Goal: Transaction & Acquisition: Purchase product/service

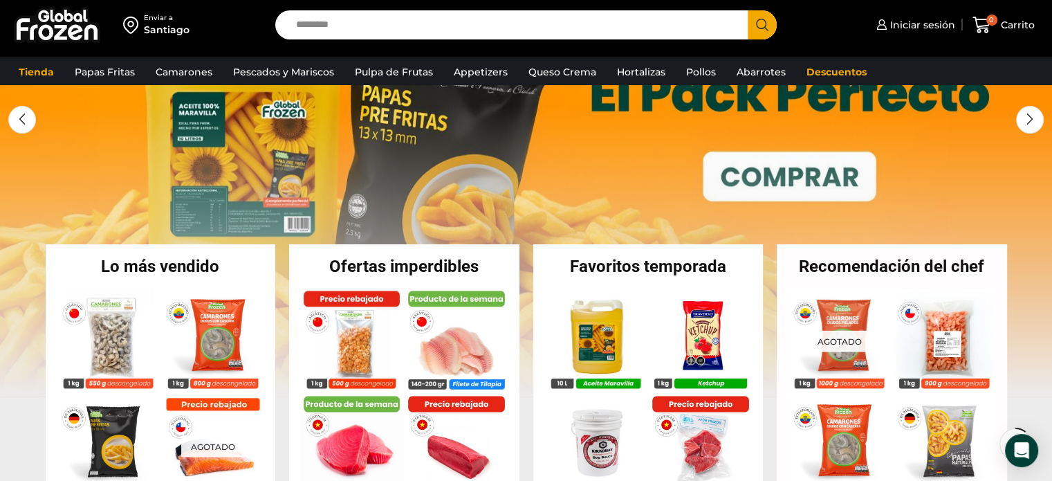
scroll to position [208, 0]
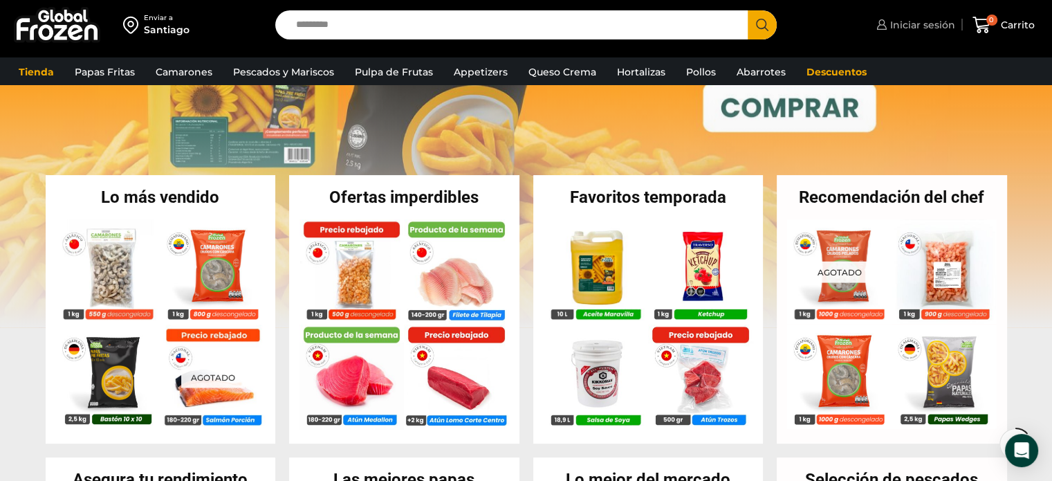
click at [926, 20] on span "Iniciar sesión" at bounding box center [921, 25] width 68 height 14
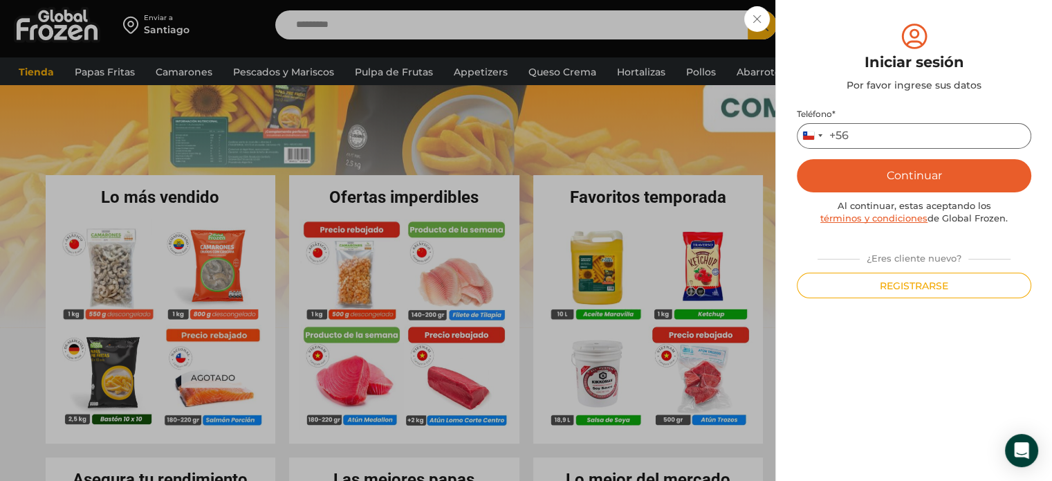
click at [883, 127] on input "Teléfono *" at bounding box center [914, 136] width 235 height 26
type input "*********"
type button "Enviar código"
click at [901, 175] on button "Continuar" at bounding box center [914, 175] width 235 height 33
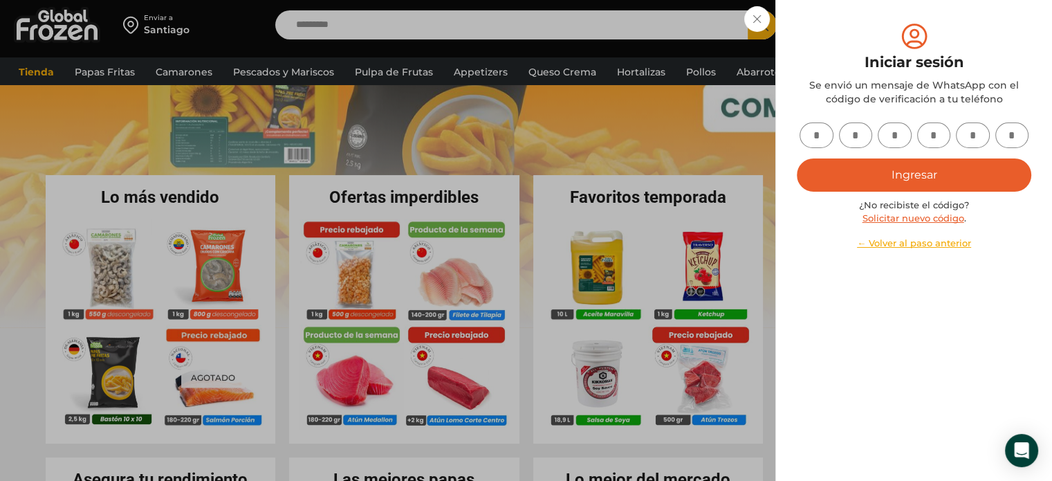
drag, startPoint x: 811, startPoint y: 136, endPoint x: 811, endPoint y: 128, distance: 7.6
click at [811, 135] on input "text" at bounding box center [817, 135] width 34 height 26
type input "*"
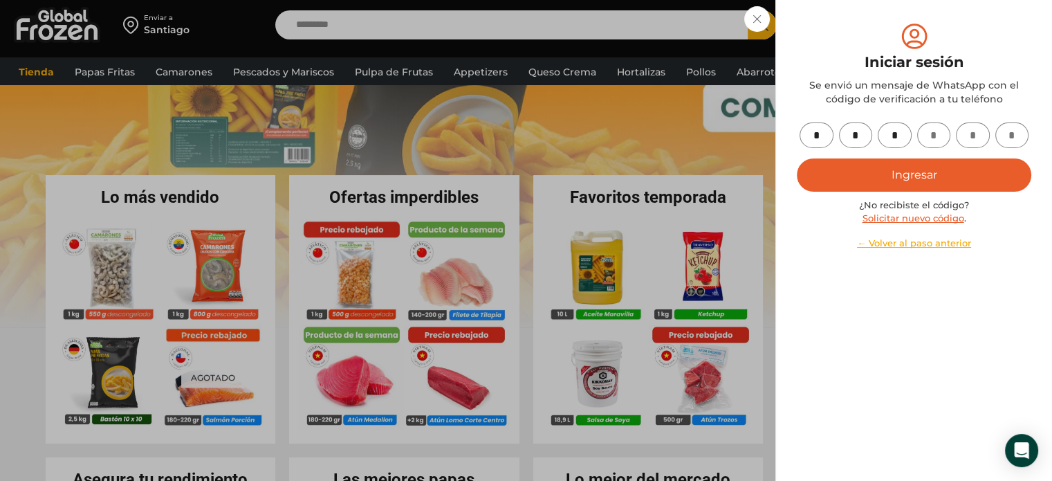
type input "*"
click at [941, 172] on button "Ingresar" at bounding box center [914, 174] width 235 height 33
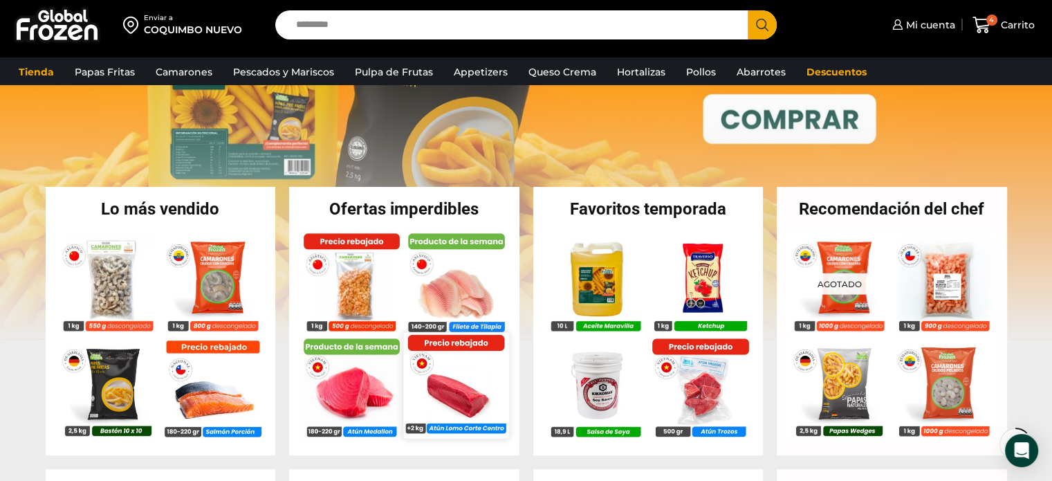
scroll to position [310, 0]
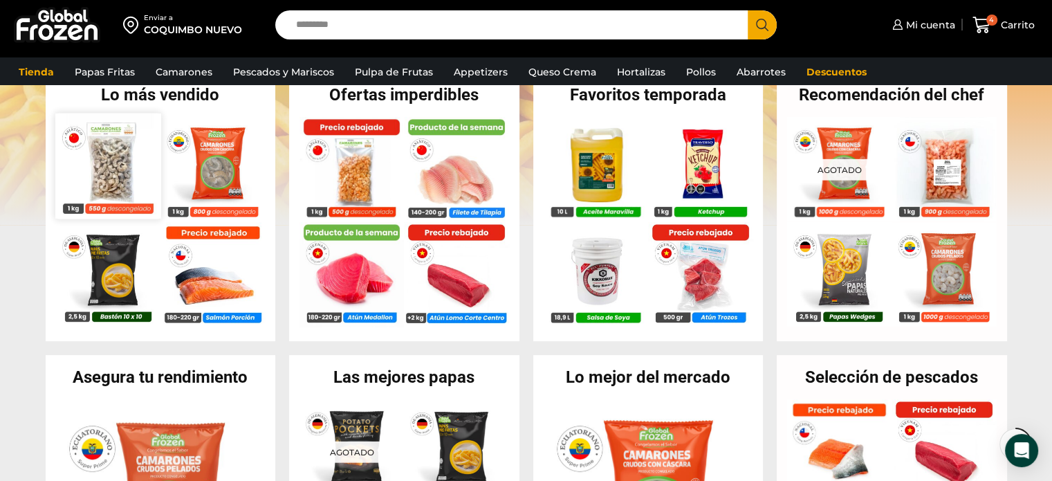
click at [125, 181] on img at bounding box center [107, 165] width 105 height 105
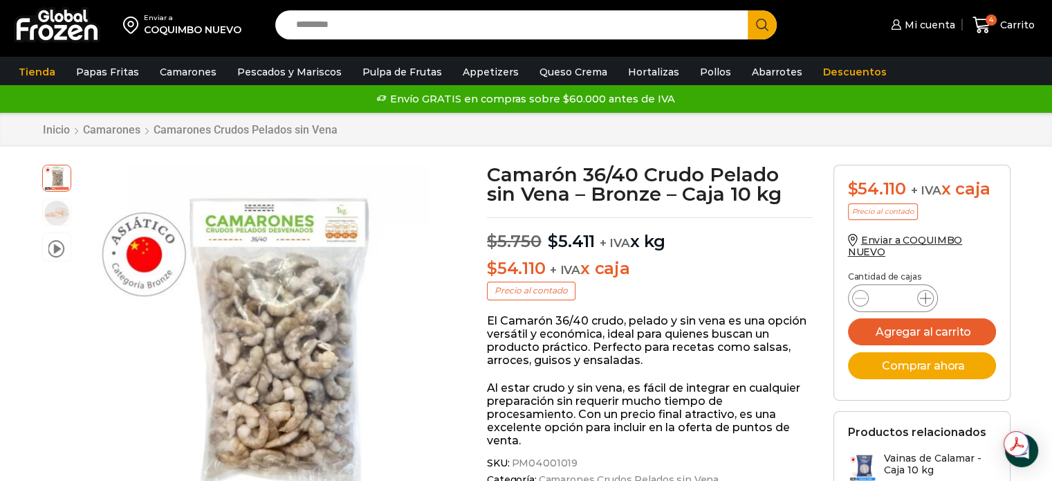
click at [927, 300] on icon at bounding box center [925, 298] width 11 height 11
click at [927, 301] on icon at bounding box center [925, 298] width 11 height 11
type input "*"
click at [938, 329] on button "Agregar al carrito" at bounding box center [922, 331] width 148 height 27
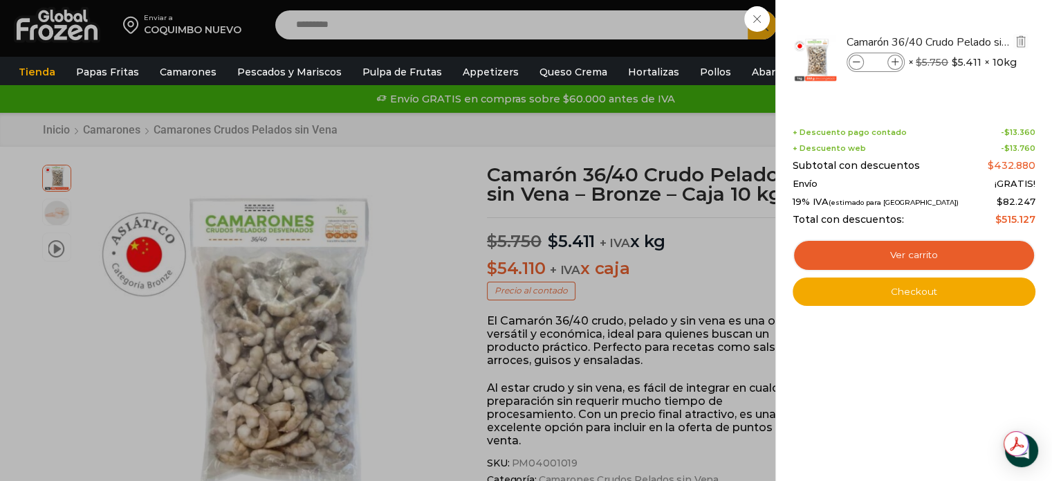
click at [855, 64] on icon at bounding box center [857, 63] width 8 height 8
click at [856, 64] on icon at bounding box center [857, 63] width 8 height 8
type input "*"
click at [897, 62] on icon at bounding box center [896, 63] width 8 height 8
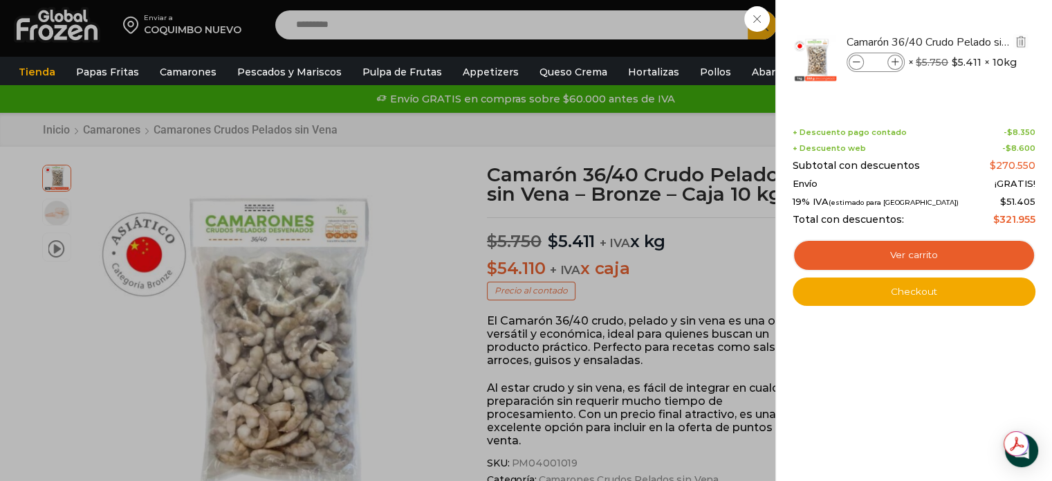
type input "*"
click at [892, 59] on icon at bounding box center [896, 63] width 8 height 8
type input "*"
click at [894, 63] on icon at bounding box center [896, 63] width 8 height 8
type input "*"
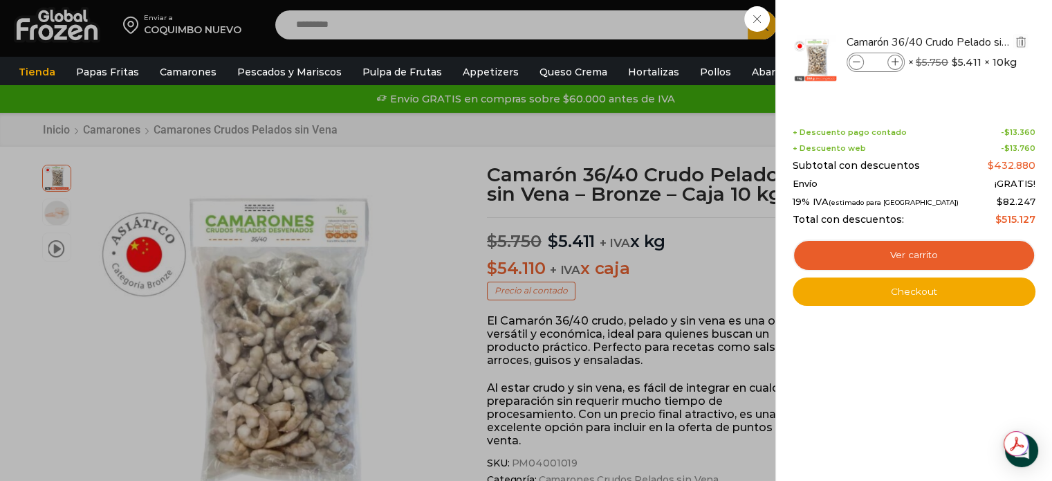
click at [894, 61] on icon at bounding box center [896, 63] width 8 height 8
type input "*"
click at [896, 63] on icon at bounding box center [896, 63] width 8 height 8
type input "**"
drag, startPoint x: 875, startPoint y: 62, endPoint x: 894, endPoint y: 66, distance: 19.7
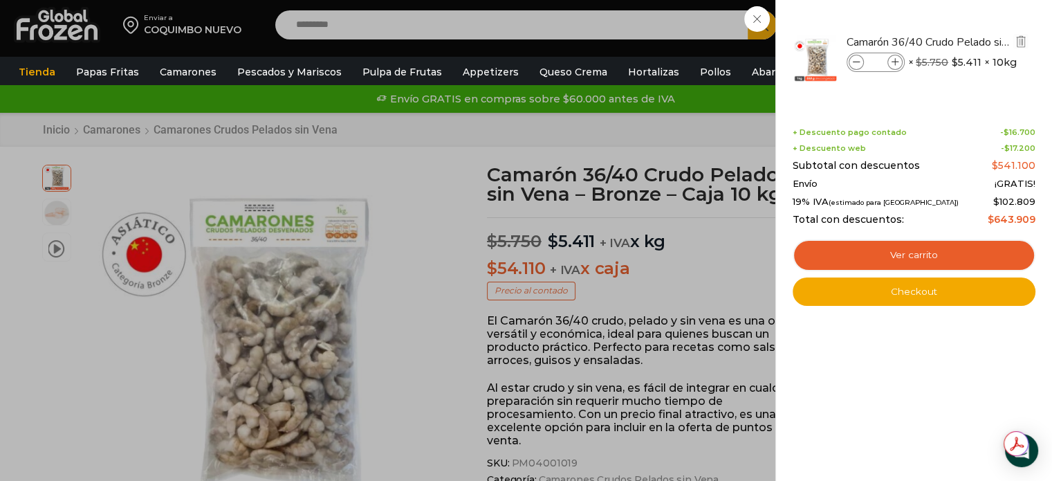
click at [894, 66] on div "Camarón 36/40 Crudo Pelado sin Vena - Bronze - Caja 10 kg cantidad **" at bounding box center [876, 62] width 58 height 19
click at [856, 67] on span at bounding box center [856, 62] width 15 height 15
click at [857, 67] on span at bounding box center [856, 62] width 15 height 15
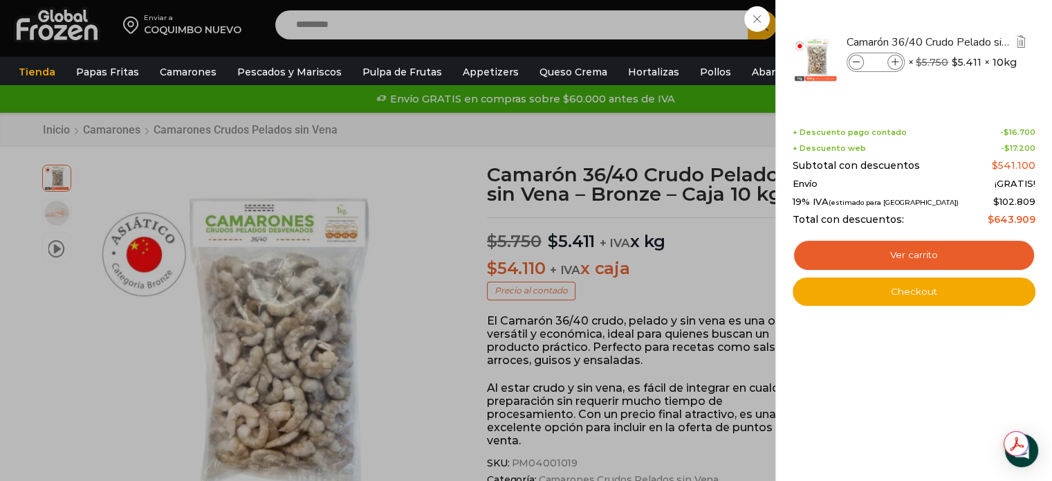
click at [857, 67] on span at bounding box center [856, 62] width 15 height 15
click at [857, 68] on span at bounding box center [856, 62] width 15 height 15
type input "*"
click at [858, 69] on div "Camarón 36/40 Crudo Pelado sin Vena - Bronze - Caja 10 kg cantidad *" at bounding box center [876, 62] width 58 height 19
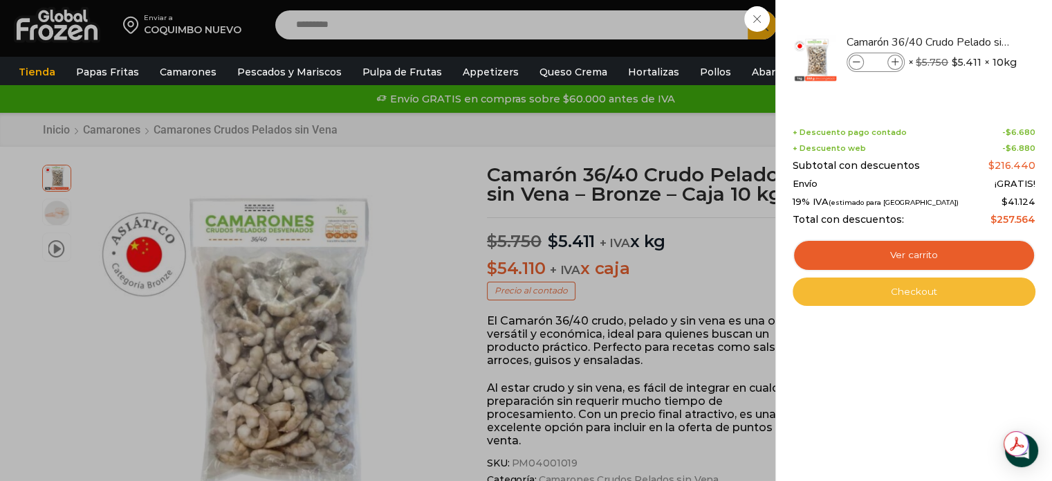
click at [927, 288] on link "Checkout" at bounding box center [914, 291] width 243 height 29
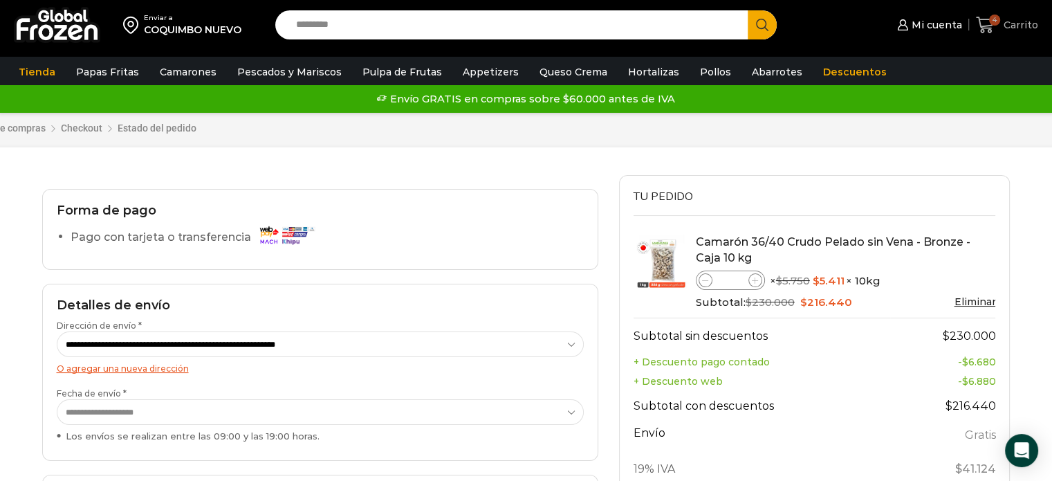
click at [1004, 25] on span "Carrito" at bounding box center [1019, 25] width 38 height 14
click at [952, 24] on span "Mi cuenta" at bounding box center [935, 25] width 54 height 14
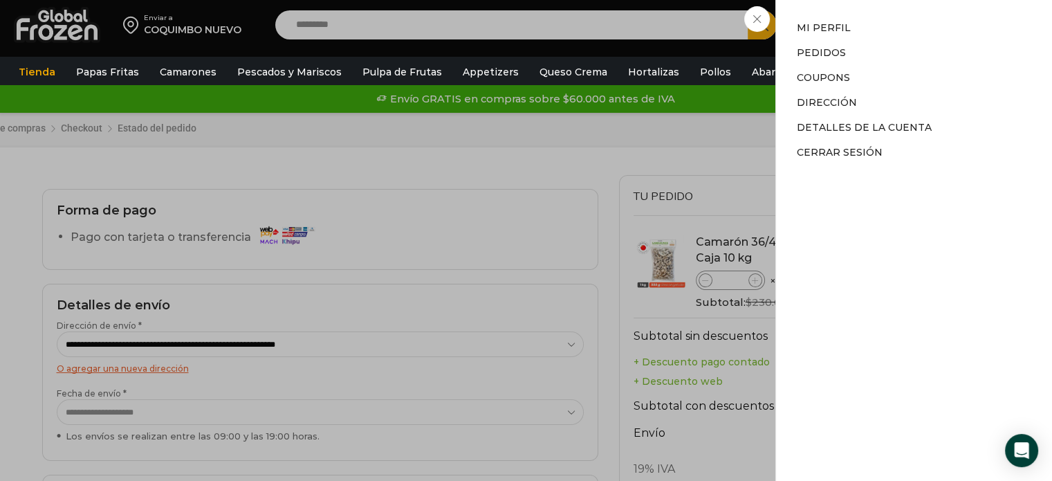
click at [952, 24] on li "Mi perfil" at bounding box center [914, 30] width 235 height 19
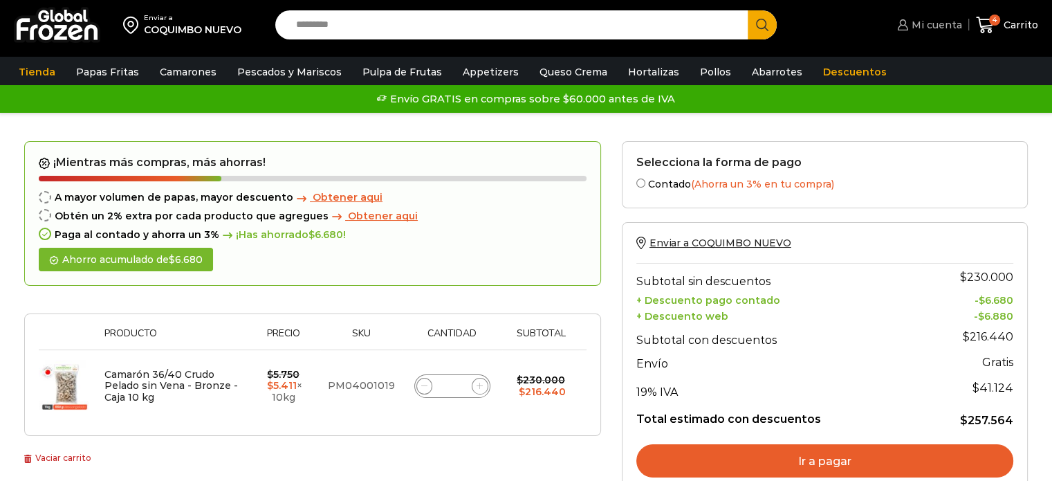
click at [941, 31] on span "Mi cuenta" at bounding box center [935, 25] width 54 height 14
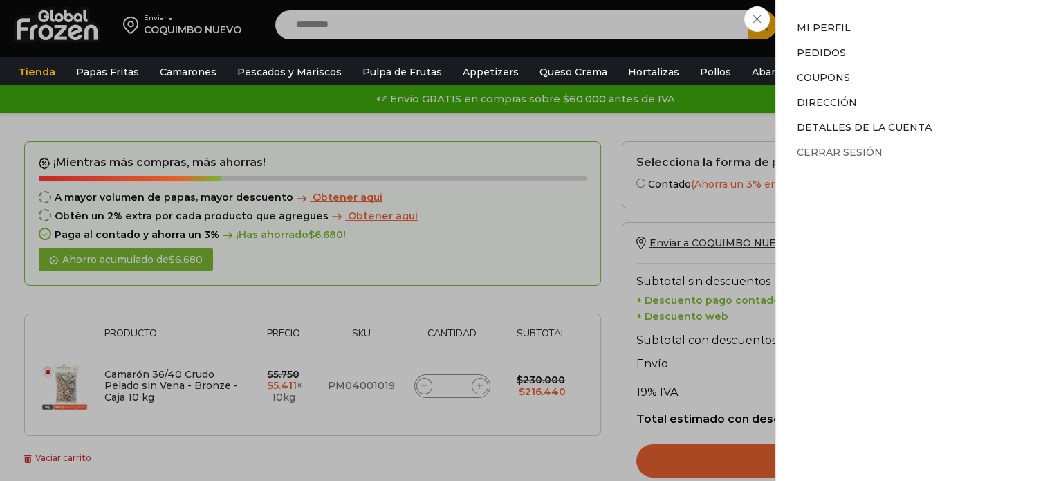
click at [835, 151] on link "Cerrar sesión" at bounding box center [840, 152] width 86 height 12
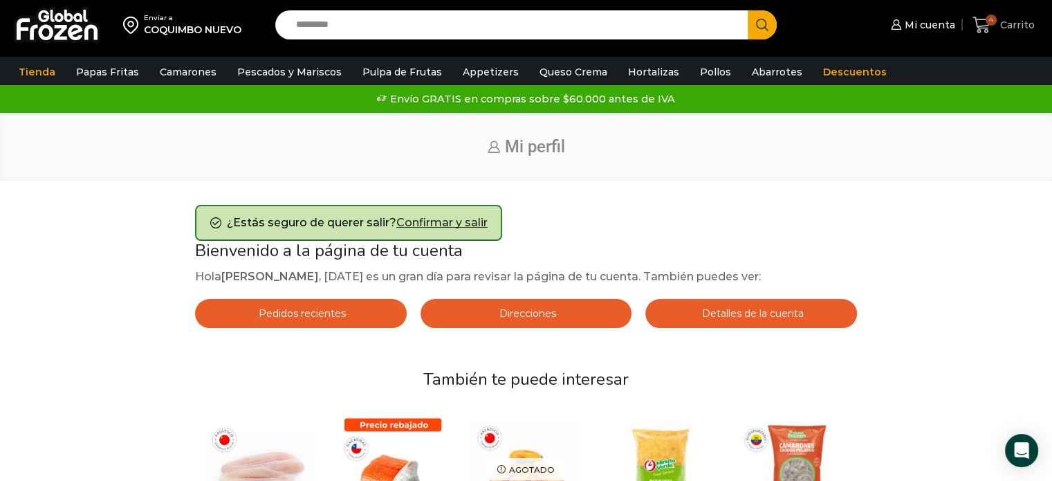
click at [990, 28] on icon at bounding box center [982, 25] width 19 height 19
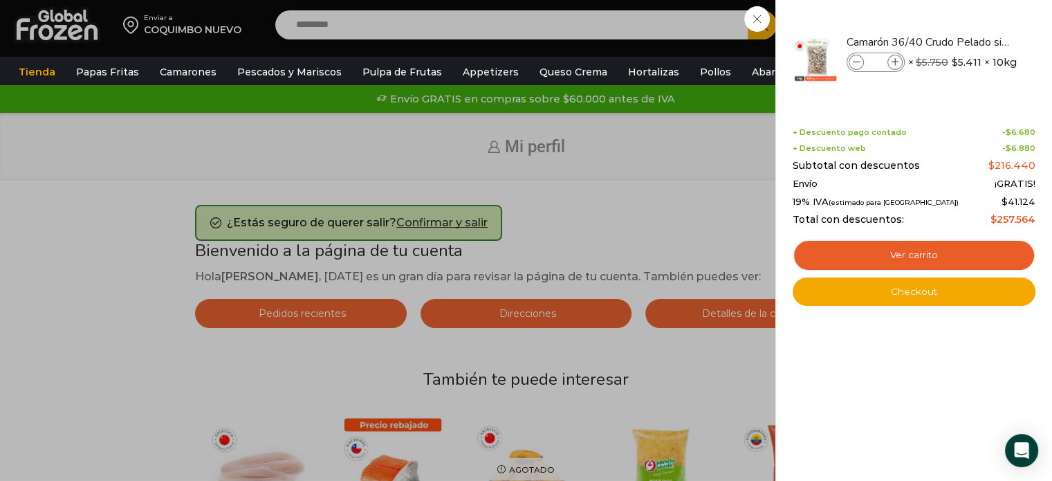
click at [969, 42] on div "4 [GEOGRAPHIC_DATA] 4 4 Shopping Cart * $" at bounding box center [1003, 25] width 69 height 33
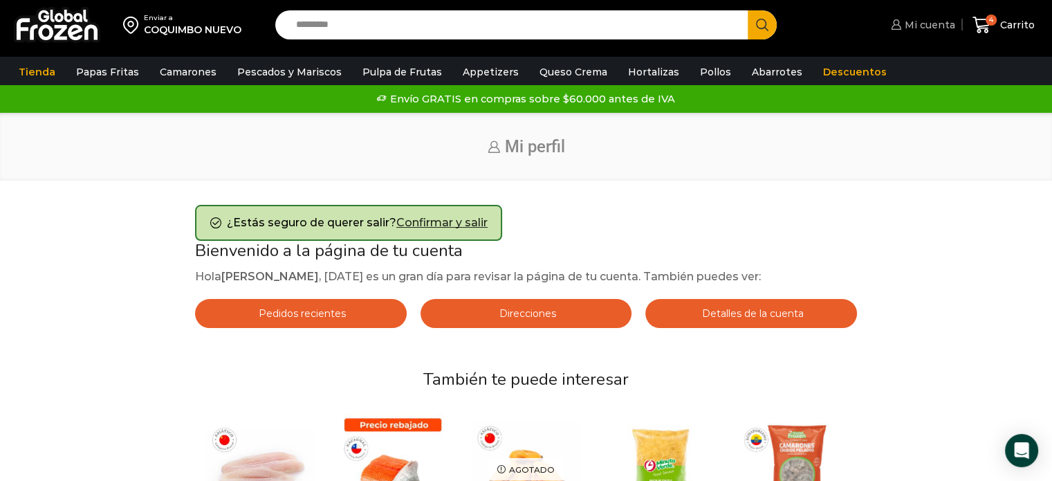
click at [923, 26] on span "Mi cuenta" at bounding box center [928, 25] width 54 height 14
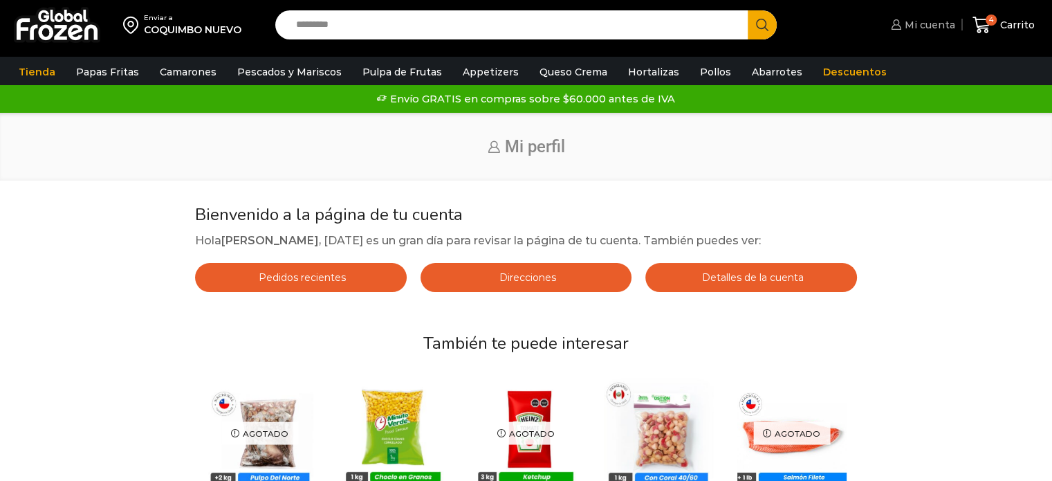
click at [925, 29] on span "Mi cuenta" at bounding box center [928, 25] width 54 height 14
click at [930, 23] on span "Mi cuenta" at bounding box center [928, 25] width 54 height 14
click at [896, 25] on icon at bounding box center [896, 24] width 10 height 10
click at [920, 22] on span "Mi cuenta" at bounding box center [928, 25] width 54 height 14
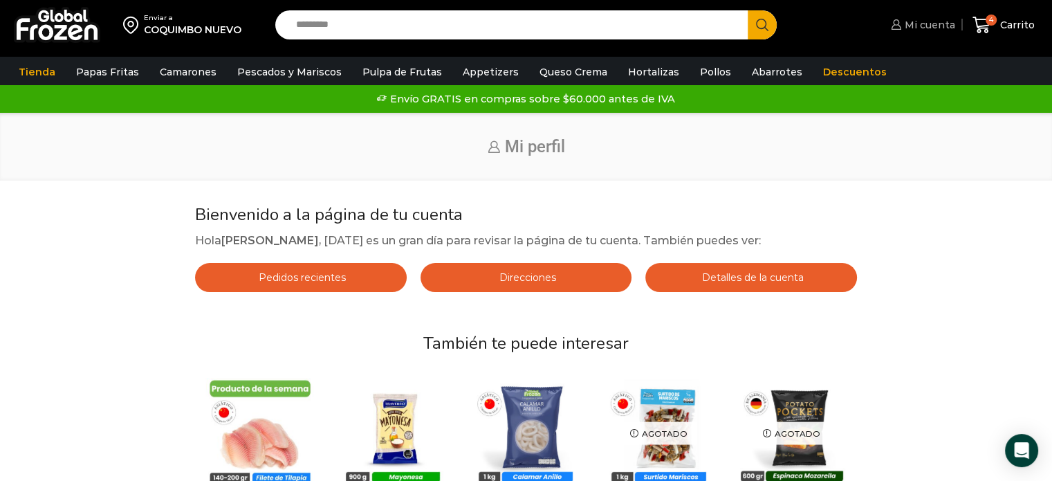
click at [923, 27] on span "Mi cuenta" at bounding box center [928, 25] width 54 height 14
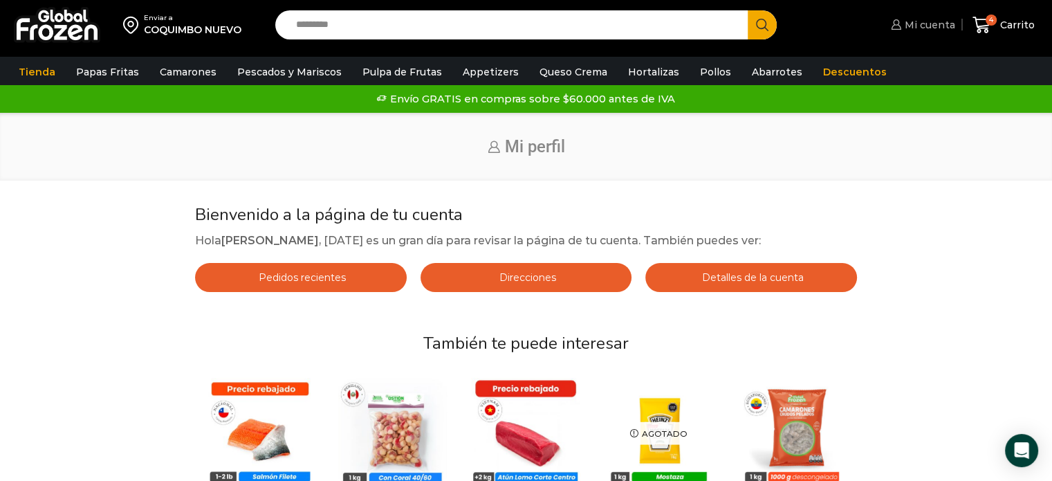
click at [949, 26] on span "Mi cuenta" at bounding box center [928, 25] width 54 height 14
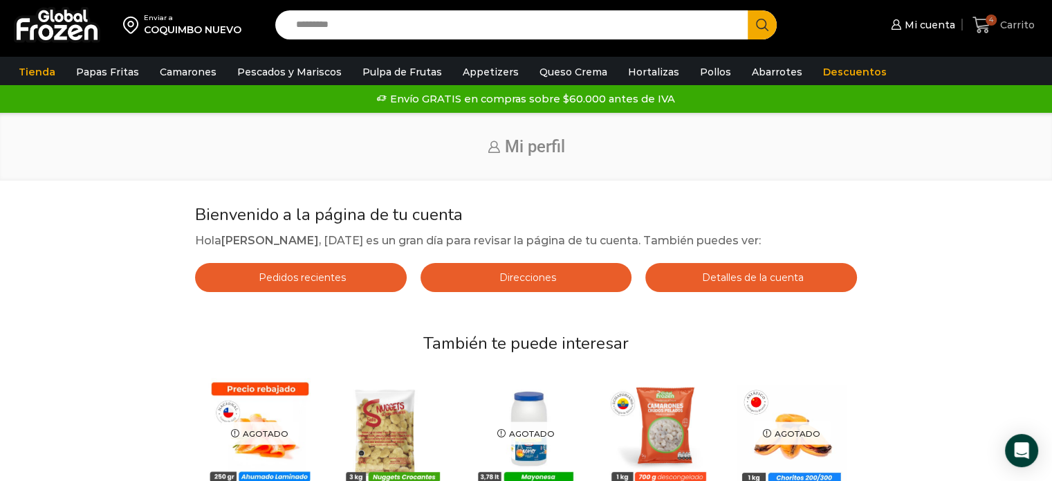
click at [1007, 21] on span "Carrito" at bounding box center [1016, 25] width 38 height 14
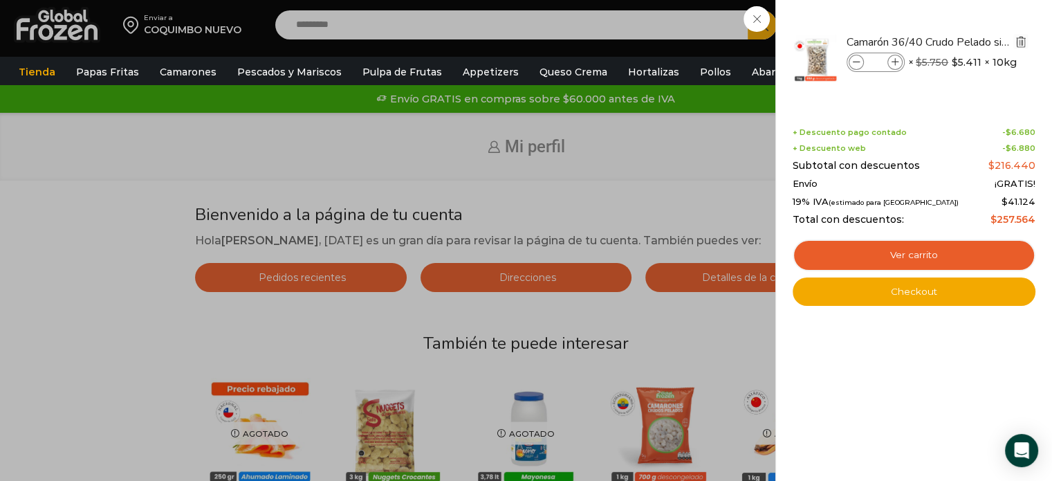
click at [1020, 39] on img "Eliminar Camarón 36/40 Crudo Pelado sin Vena - Bronze - Caja 10 kg del carrito" at bounding box center [1021, 41] width 12 height 12
